Goal: Task Accomplishment & Management: Manage account settings

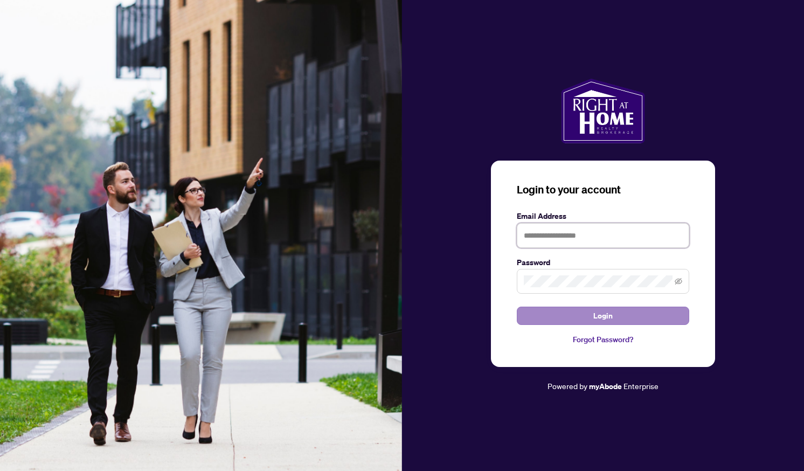
type input "**********"
click at [543, 314] on button "Login" at bounding box center [603, 316] width 173 height 18
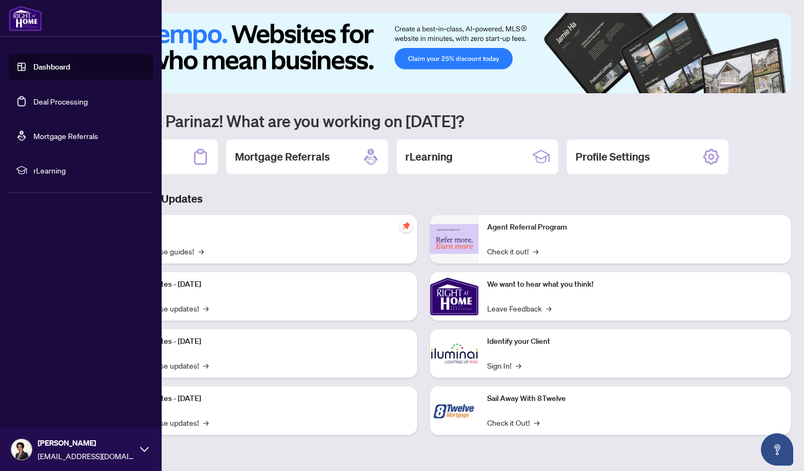
click at [45, 106] on link "Deal Processing" at bounding box center [60, 102] width 54 height 10
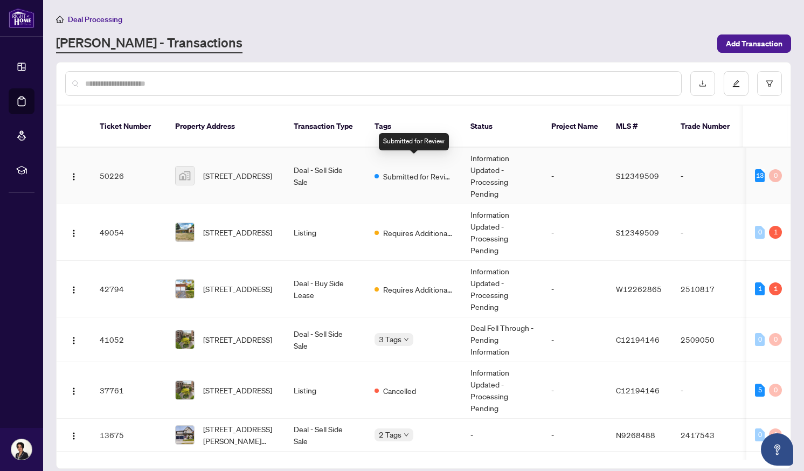
click at [402, 170] on span "Submitted for Review" at bounding box center [418, 176] width 70 height 12
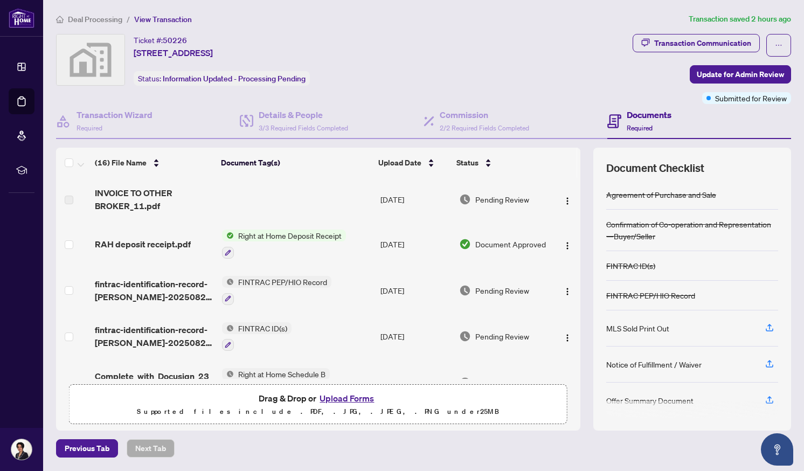
click at [286, 231] on span "Right at Home Deposit Receipt" at bounding box center [290, 236] width 112 height 12
click at [259, 288] on span "Right at Home Deposit Receipt" at bounding box center [289, 288] width 112 height 12
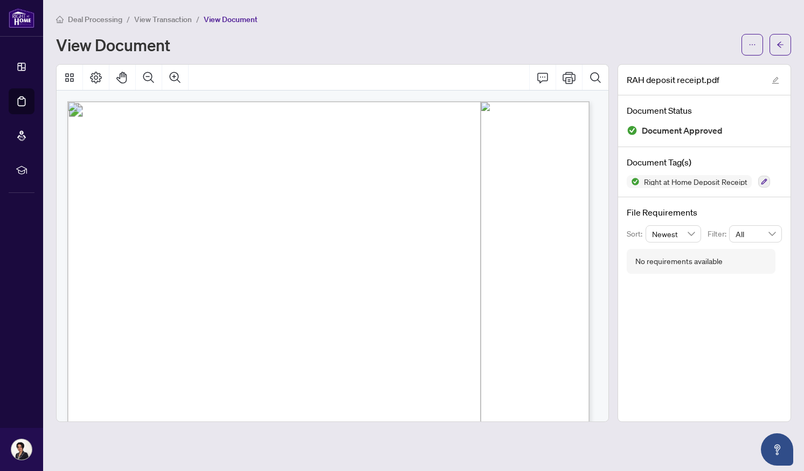
scroll to position [290, 0]
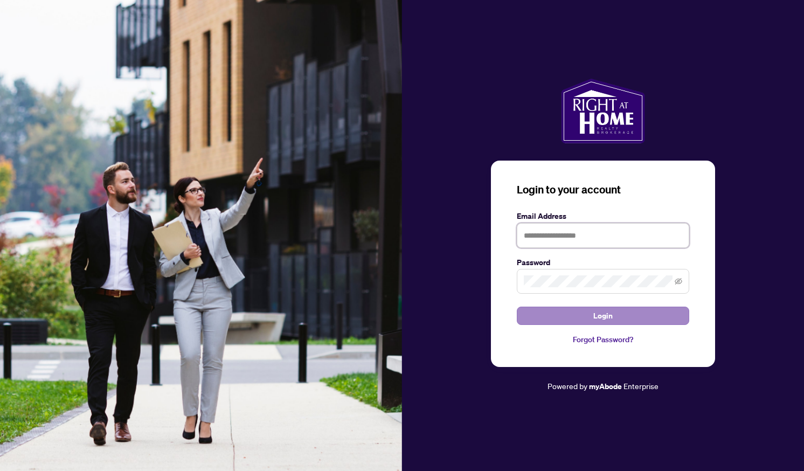
type input "**********"
click at [588, 314] on button "Login" at bounding box center [603, 316] width 173 height 18
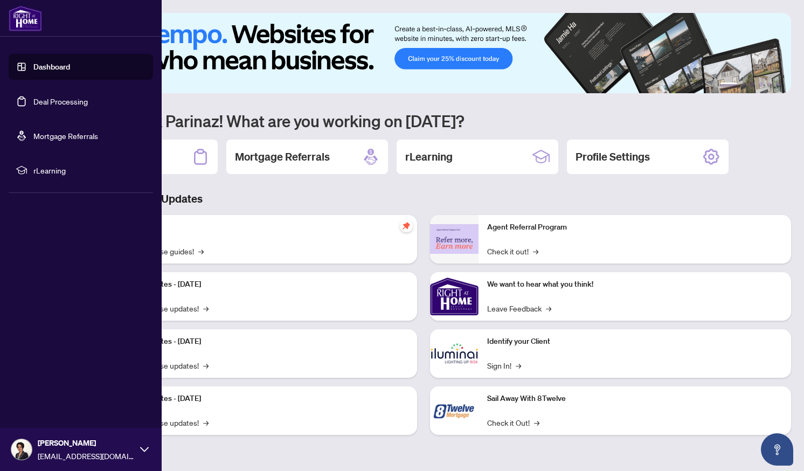
click at [59, 104] on link "Deal Processing" at bounding box center [60, 102] width 54 height 10
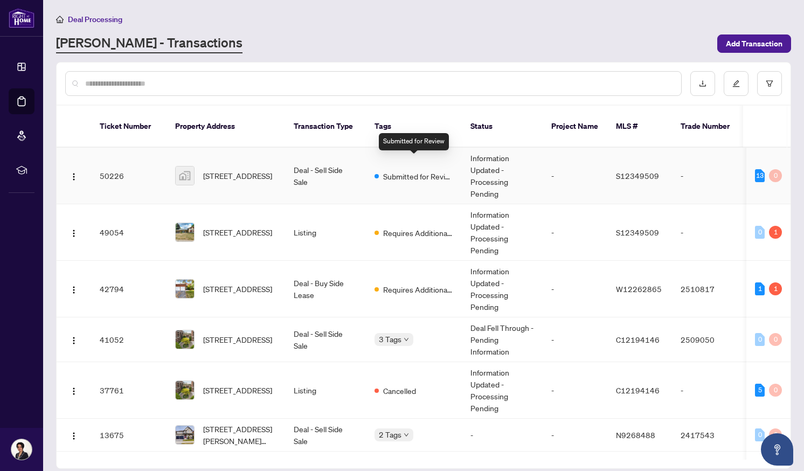
click at [406, 170] on span "Submitted for Review" at bounding box center [418, 176] width 70 height 12
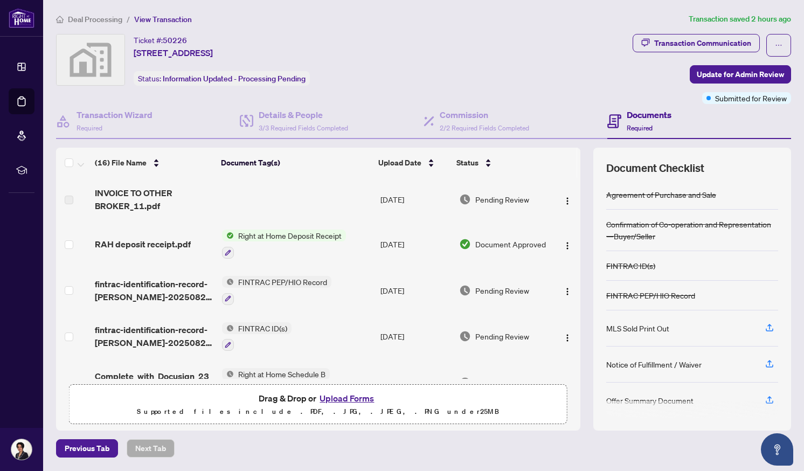
click at [284, 238] on span "Right at Home Deposit Receipt" at bounding box center [290, 236] width 112 height 12
click at [268, 284] on span "Right at Home Deposit Receipt" at bounding box center [289, 288] width 112 height 12
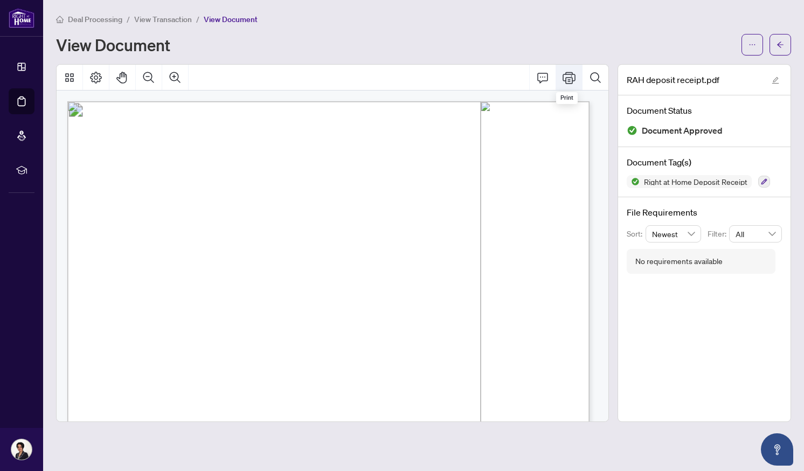
click at [563, 79] on icon "Print" at bounding box center [569, 78] width 13 height 12
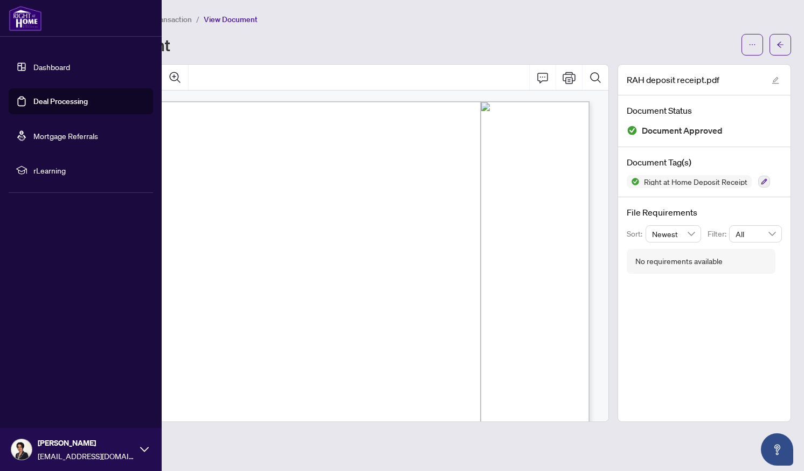
click at [49, 105] on link "Deal Processing" at bounding box center [60, 102] width 54 height 10
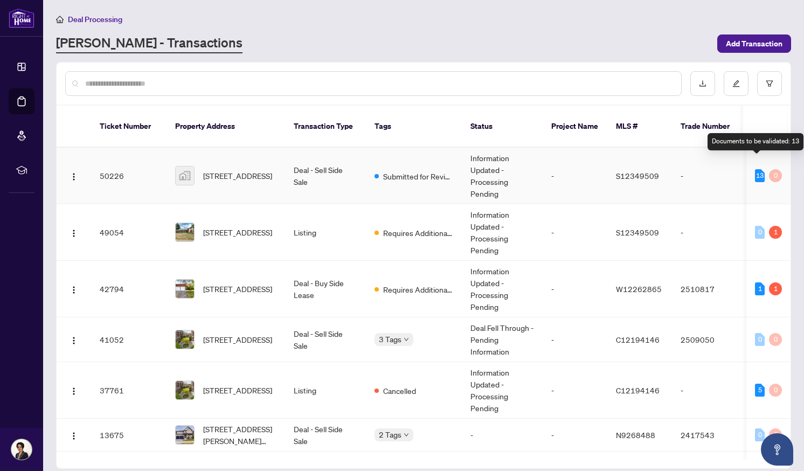
click at [755, 169] on div "13" at bounding box center [760, 175] width 10 height 13
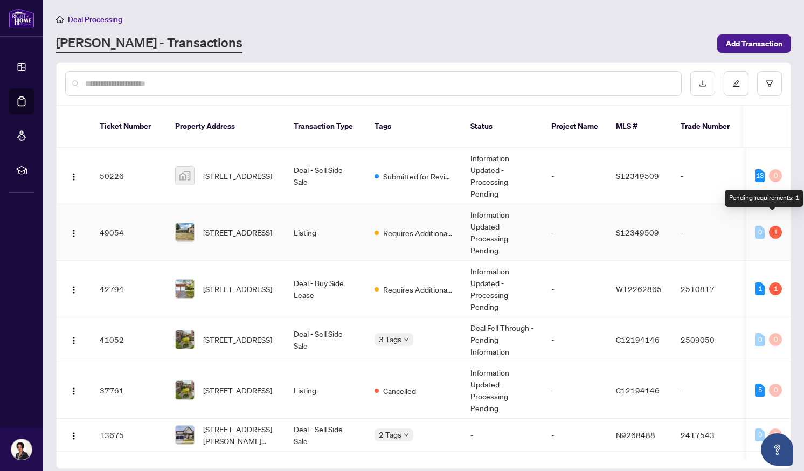
click at [774, 226] on div "1" at bounding box center [775, 232] width 13 height 13
click at [419, 227] on span "Requires Additional Docs" at bounding box center [418, 233] width 70 height 12
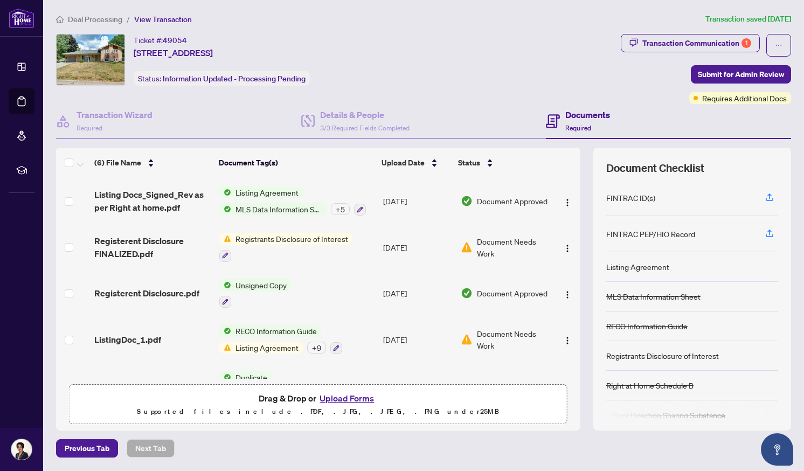
click at [281, 235] on span "Registrants Disclosure of Interest" at bounding box center [291, 239] width 121 height 12
click at [269, 293] on span "Registrants Disclosure of Interest" at bounding box center [291, 291] width 121 height 12
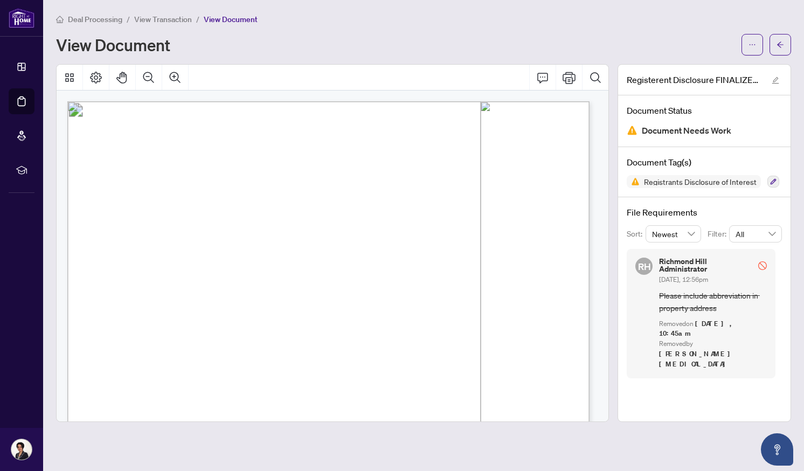
click at [663, 133] on span "Document Needs Work" at bounding box center [687, 130] width 90 height 15
click at [655, 182] on span "Registrants Disclosure of Interest" at bounding box center [700, 182] width 121 height 8
drag, startPoint x: 655, startPoint y: 182, endPoint x: 776, endPoint y: 177, distance: 120.9
click at [776, 177] on button "button" at bounding box center [774, 182] width 12 height 12
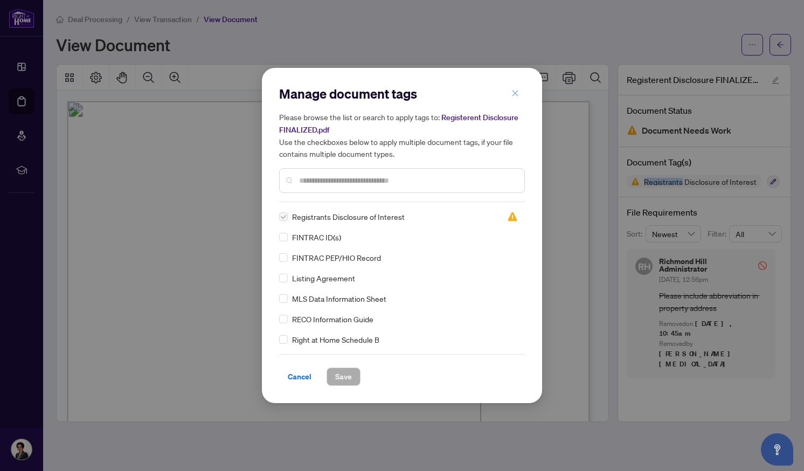
click at [512, 98] on span "button" at bounding box center [516, 93] width 8 height 17
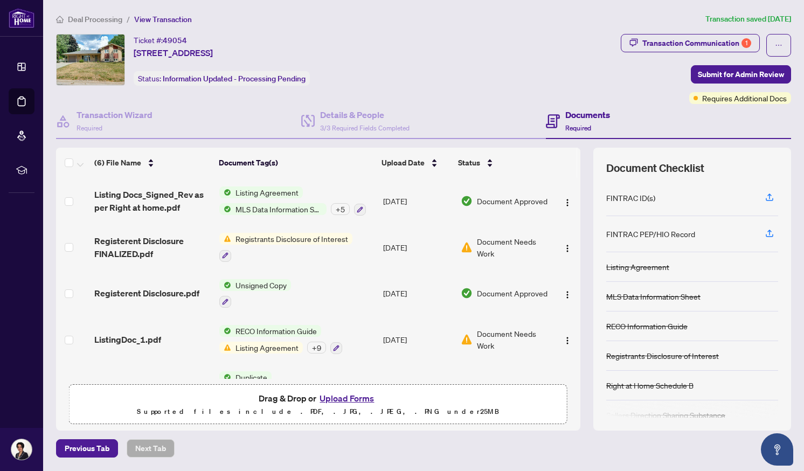
click at [259, 346] on span "Listing Agreement" at bounding box center [267, 348] width 72 height 12
click at [483, 45] on div "Ticket #: 49054 [STREET_ADDRESS] Status: Information Updated - Processing Pendi…" at bounding box center [336, 60] width 561 height 52
click at [277, 205] on span "MLS Data Information Sheet" at bounding box center [278, 209] width 95 height 12
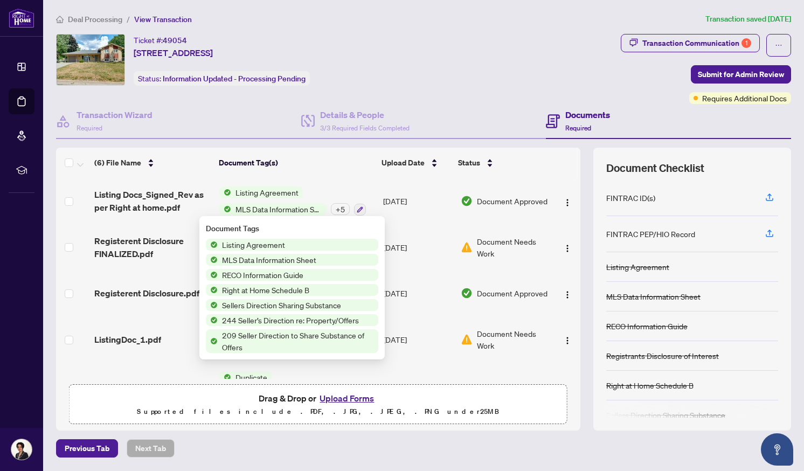
click at [338, 205] on div "+ 5" at bounding box center [340, 209] width 19 height 12
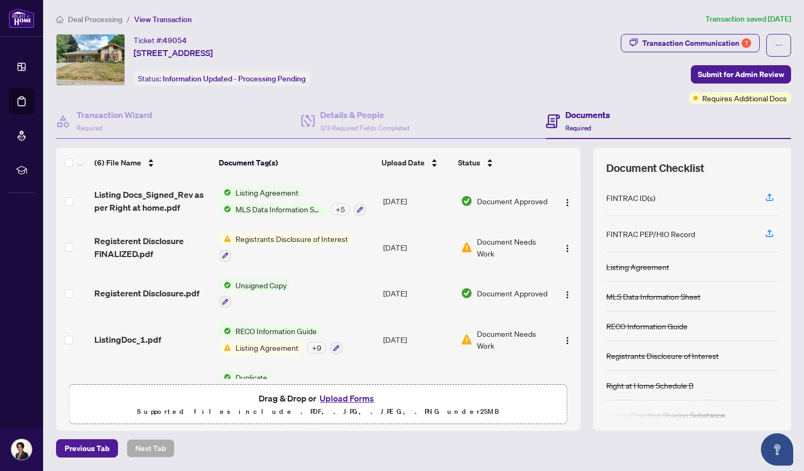
click at [338, 205] on div "+ 5" at bounding box center [340, 209] width 19 height 12
click at [576, 171] on th at bounding box center [564, 163] width 27 height 30
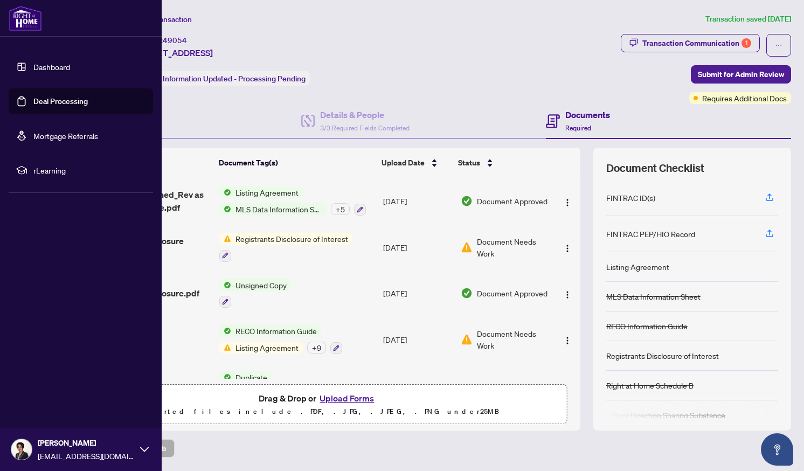
click at [40, 101] on link "Deal Processing" at bounding box center [60, 102] width 54 height 10
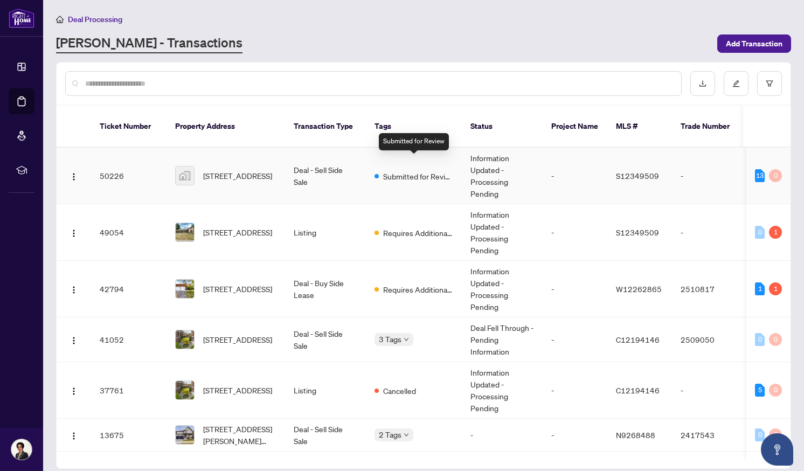
click at [405, 170] on span "Submitted for Review" at bounding box center [418, 176] width 70 height 12
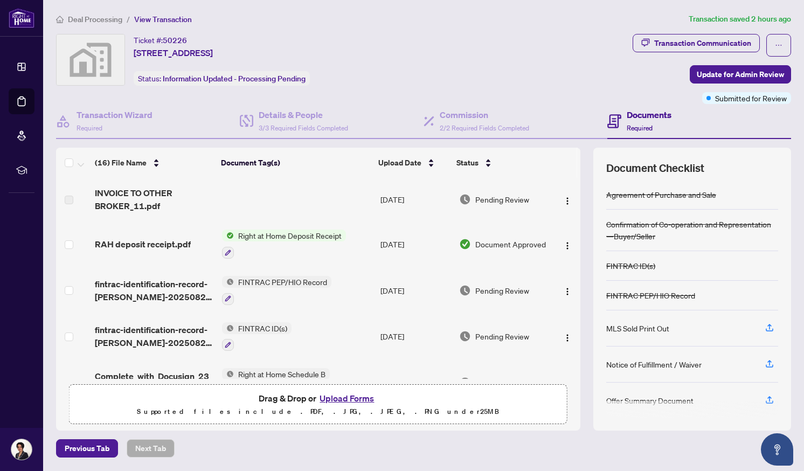
click at [576, 362] on td at bounding box center [566, 383] width 27 height 46
click at [579, 367] on div "INVOICE TO OTHER BROKER_11.pdf [DATE] Pending Review RAH deposit receipt.pdf Ri…" at bounding box center [318, 278] width 525 height 201
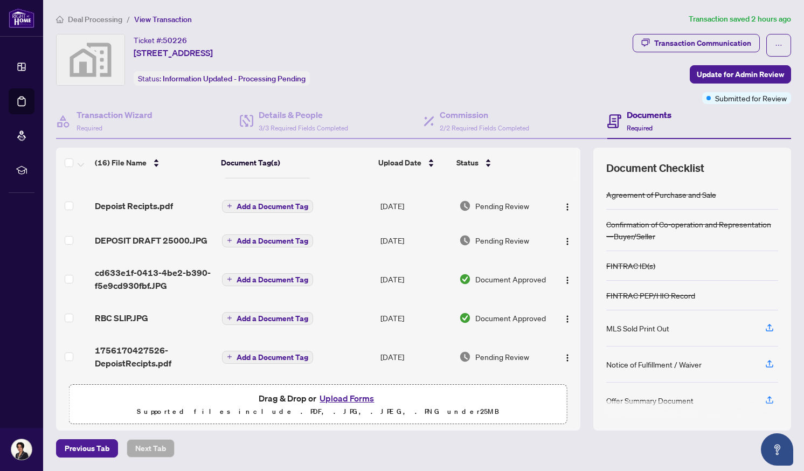
click at [581, 183] on div "(16) File Name Document Tag(s) Upload Date Status INVOICE TO OTHER BROKER_11.pd…" at bounding box center [423, 289] width 735 height 283
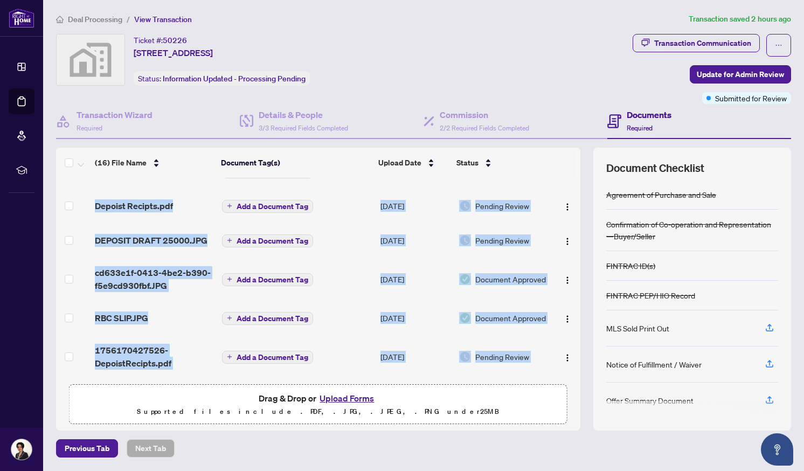
click at [581, 183] on div "(16) File Name Document Tag(s) Upload Date Status INVOICE TO OTHER BROKER_11.pd…" at bounding box center [423, 289] width 735 height 283
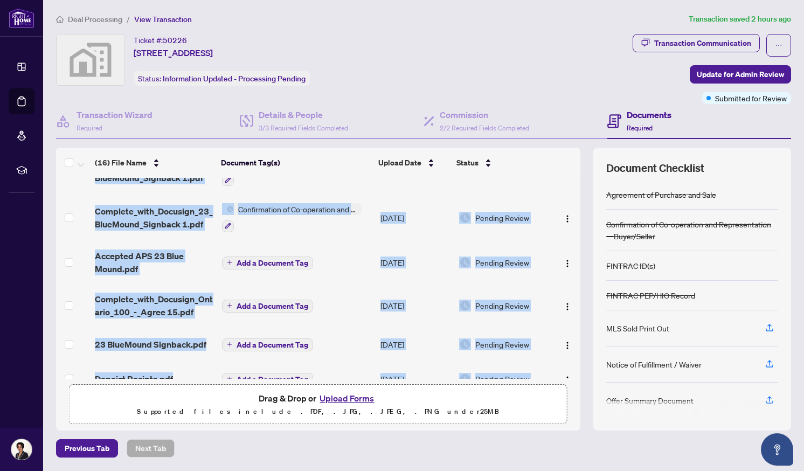
scroll to position [0, 0]
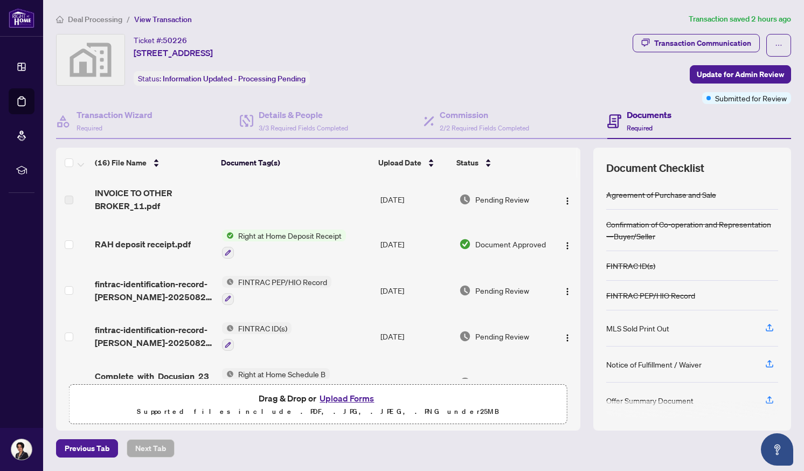
click at [578, 79] on div "Ticket #: 50226 [STREET_ADDRESS] Status: Information Updated - Processing Pendi…" at bounding box center [342, 60] width 573 height 52
click at [607, 398] on div "Offer Summary Document" at bounding box center [650, 401] width 87 height 12
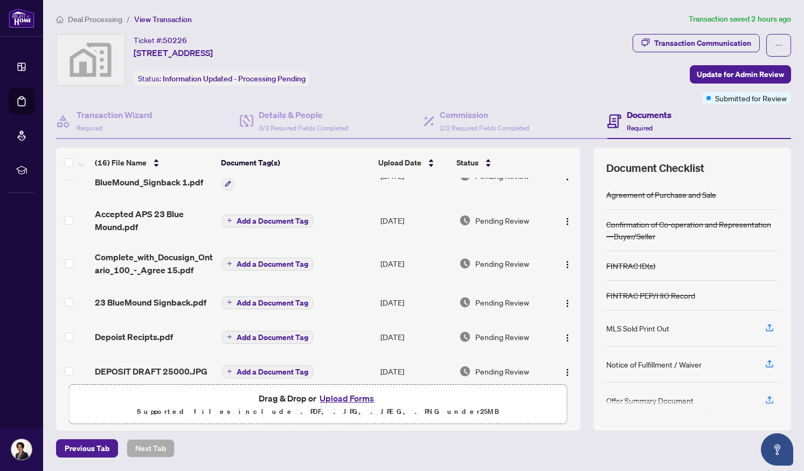
scroll to position [477, 0]
